Goal: Information Seeking & Learning: Learn about a topic

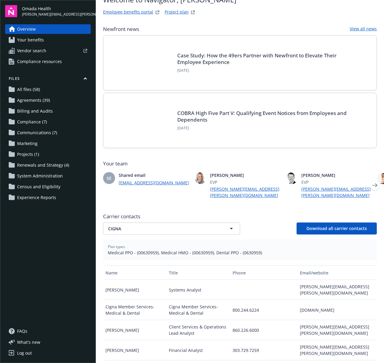
scroll to position [59, 0]
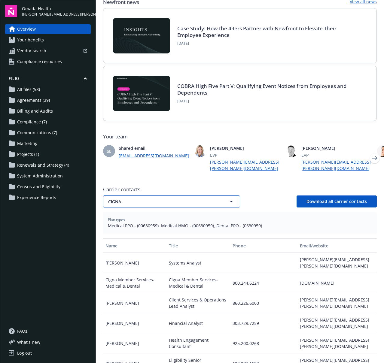
click at [166, 199] on span "CIGNA" at bounding box center [162, 202] width 108 height 6
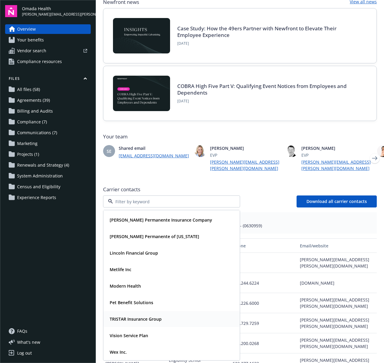
scroll to position [63, 0]
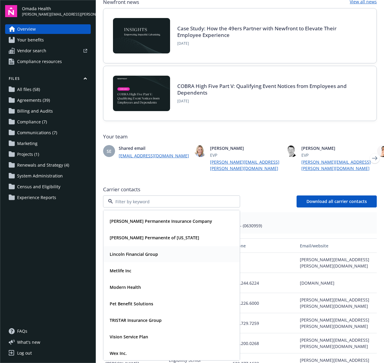
click at [161, 250] on div "Lincoln Financial Group" at bounding box center [171, 254] width 129 height 9
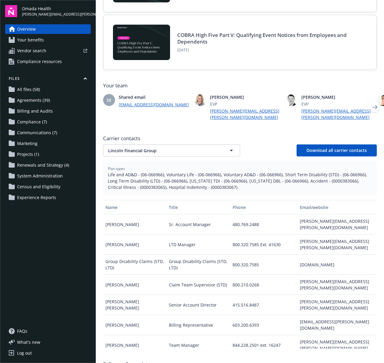
scroll to position [157, 0]
